Goal: Task Accomplishment & Management: Manage account settings

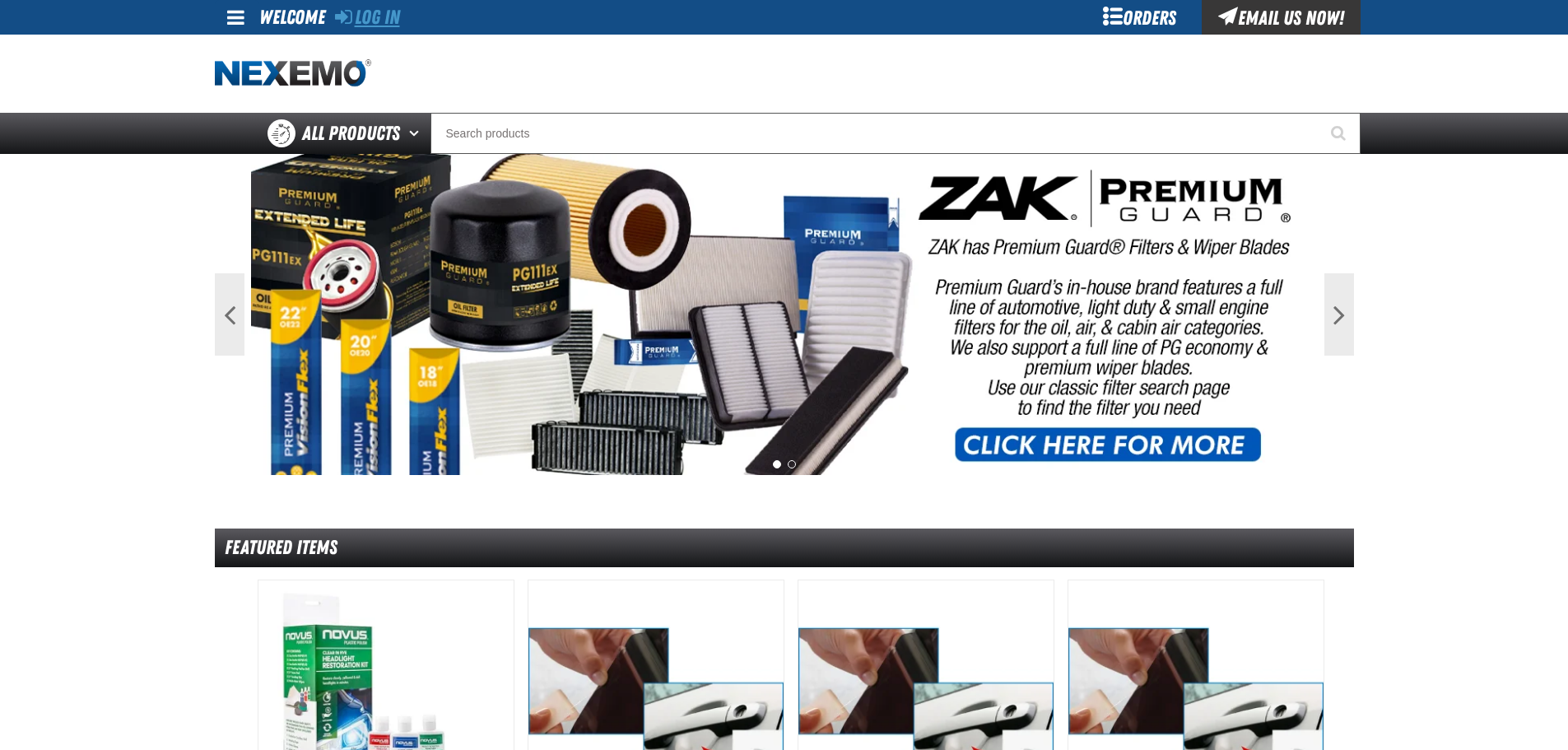
click at [386, 16] on link "Log In" at bounding box center [367, 17] width 65 height 23
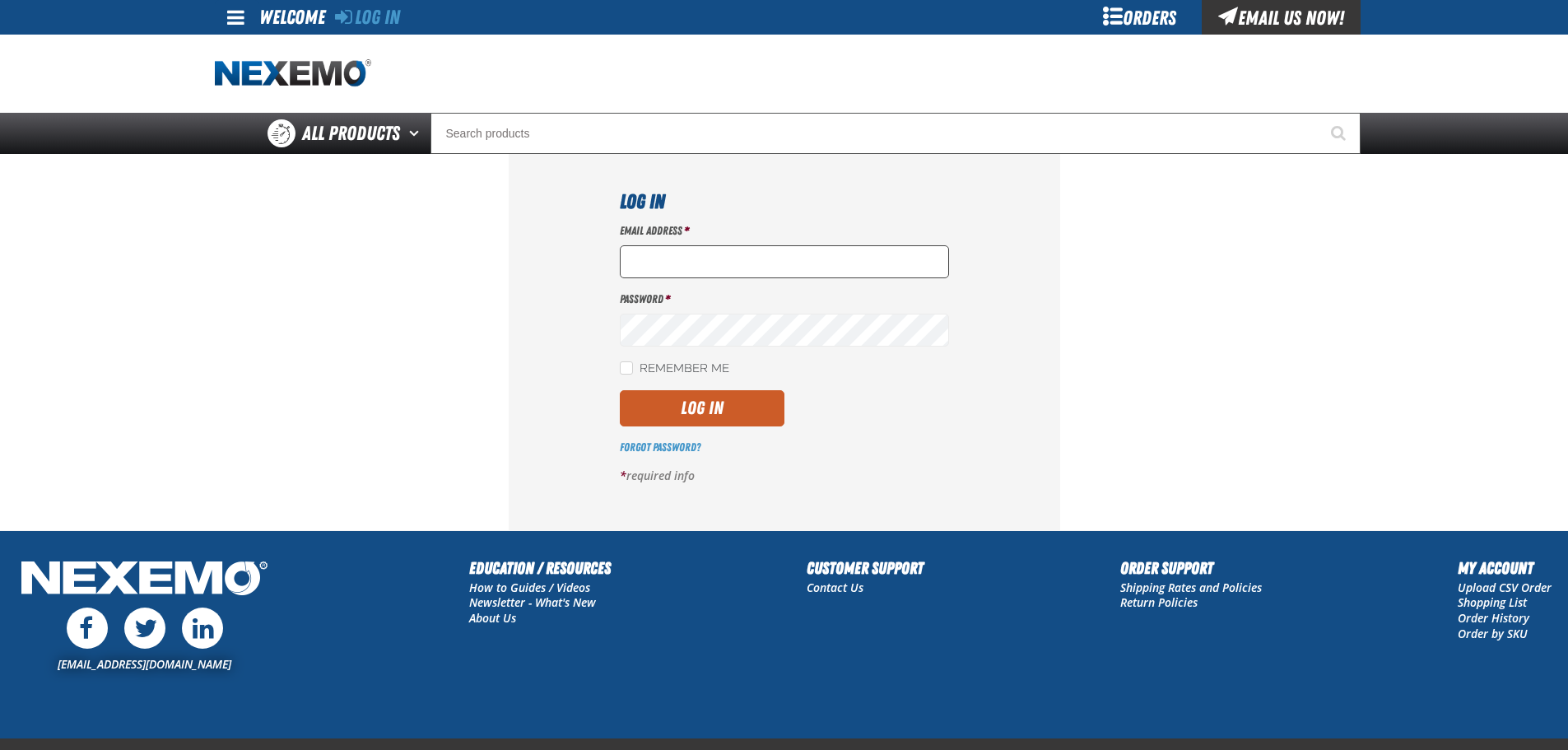
type input "[EMAIL_ADDRESS][DOMAIN_NAME]"
drag, startPoint x: 760, startPoint y: 269, endPoint x: 600, endPoint y: 263, distance: 160.1
click at [600, 263] on div "Log In Email Address * [EMAIL_ADDRESS][DOMAIN_NAME] Password * Remember Me Log …" at bounding box center [784, 342] width 552 height 376
click at [554, 321] on div "Log In Email Address * [EMAIL_ADDRESS][DOMAIN_NAME] Password * Remember Me Log …" at bounding box center [784, 342] width 552 height 376
drag, startPoint x: 748, startPoint y: 254, endPoint x: 620, endPoint y: 259, distance: 128.1
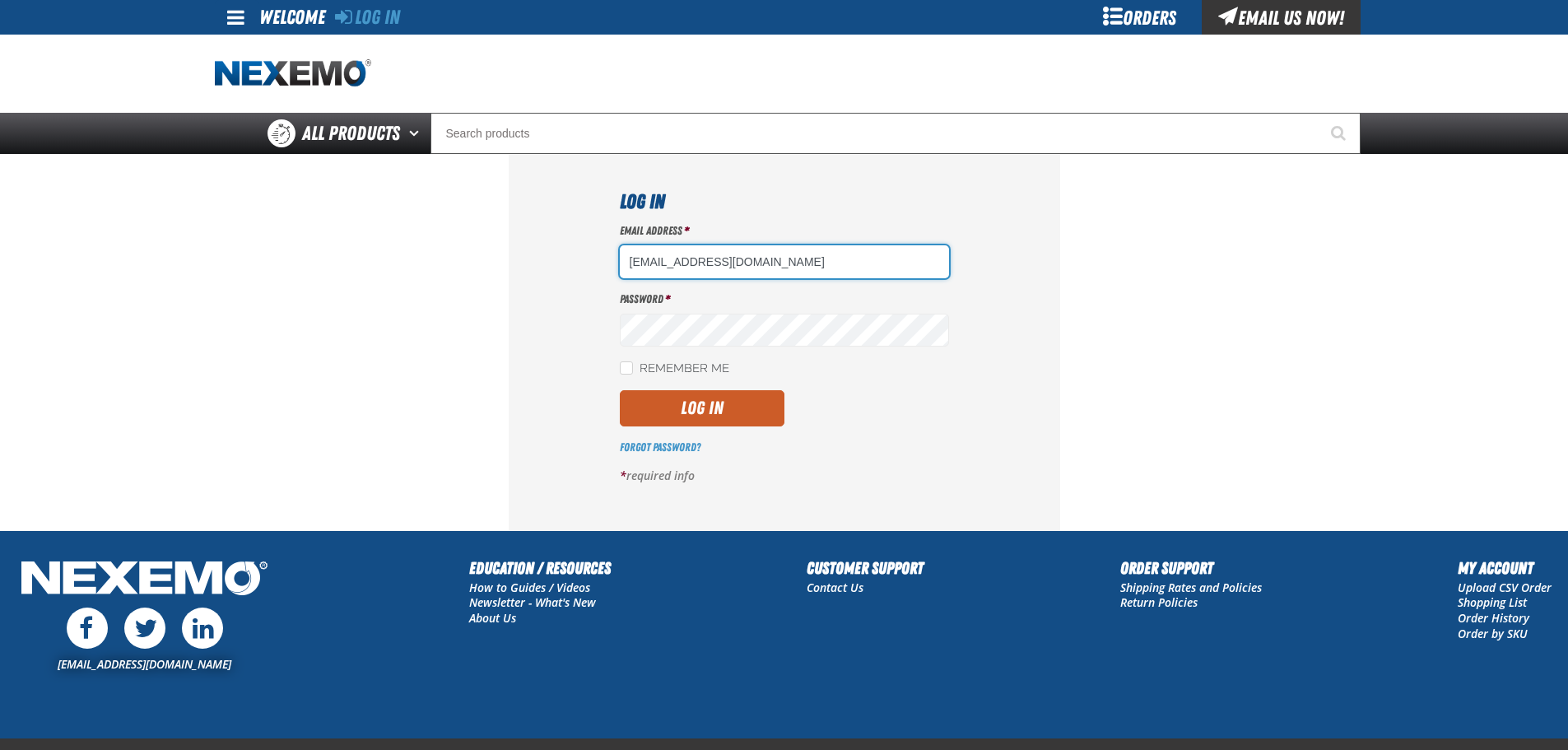
click at [620, 259] on input "[EMAIL_ADDRESS][DOMAIN_NAME]" at bounding box center [784, 262] width 329 height 33
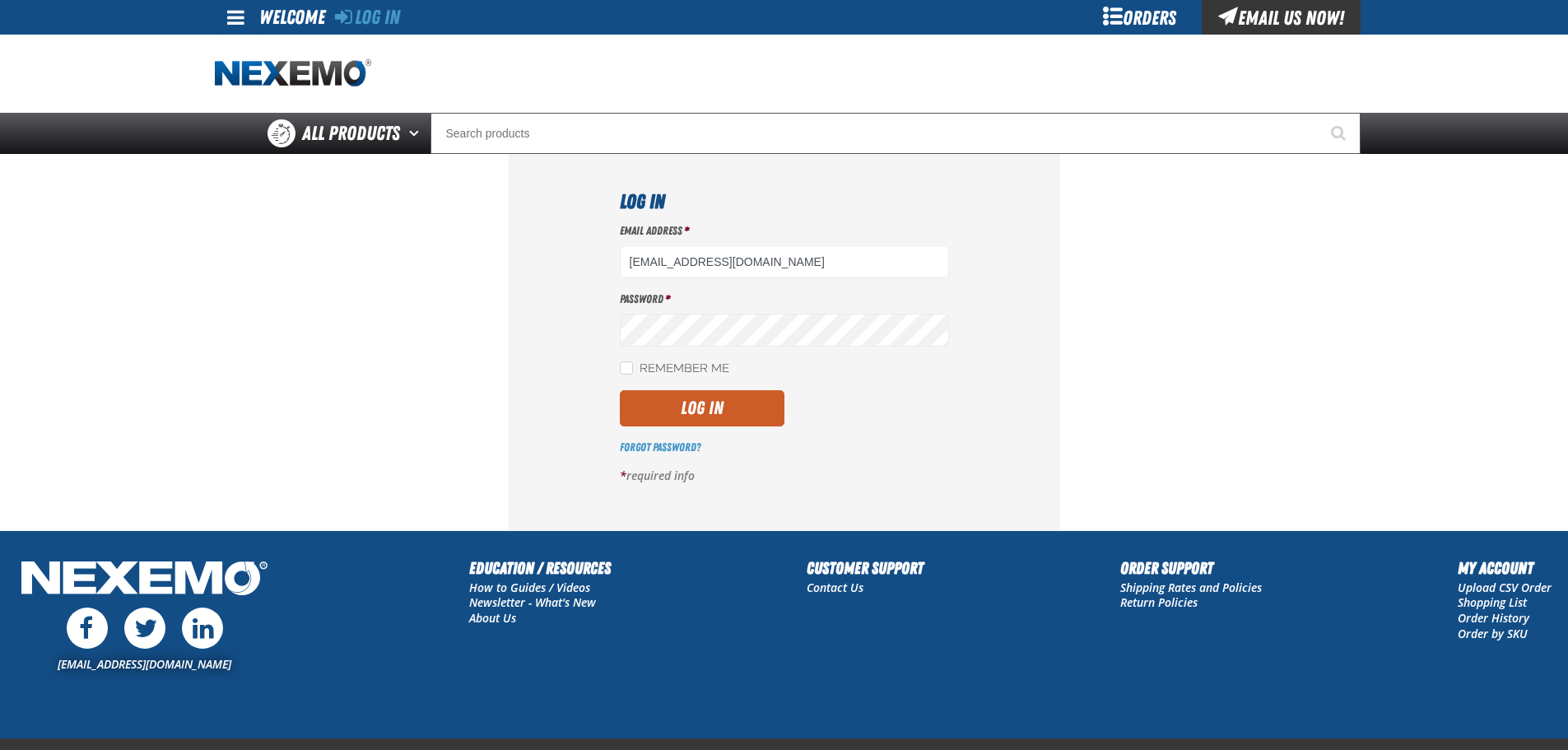
click at [784, 357] on div "Email Address * [EMAIL_ADDRESS][DOMAIN_NAME] Password * Remember Me Log In *" at bounding box center [784, 360] width 329 height 273
click at [608, 335] on div "Log In Email Address * [EMAIL_ADDRESS][DOMAIN_NAME] Password * Remember Me Log …" at bounding box center [784, 342] width 552 height 376
click at [541, 337] on div "Log In Email Address * [EMAIL_ADDRESS][DOMAIN_NAME] Password * Remember Me Log …" at bounding box center [784, 342] width 552 height 376
